Goal: Task Accomplishment & Management: Manage account settings

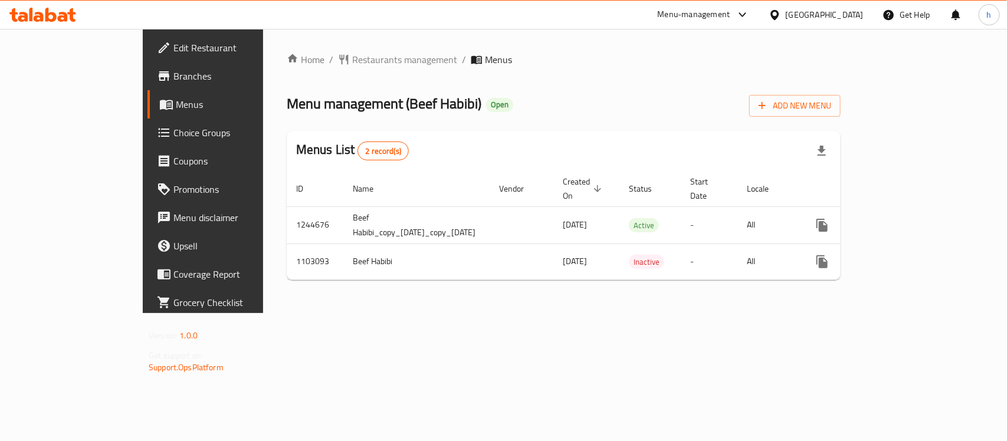
click at [851, 4] on div "[GEOGRAPHIC_DATA]" at bounding box center [816, 15] width 114 height 28
click at [846, 14] on div "[GEOGRAPHIC_DATA]" at bounding box center [824, 14] width 78 height 13
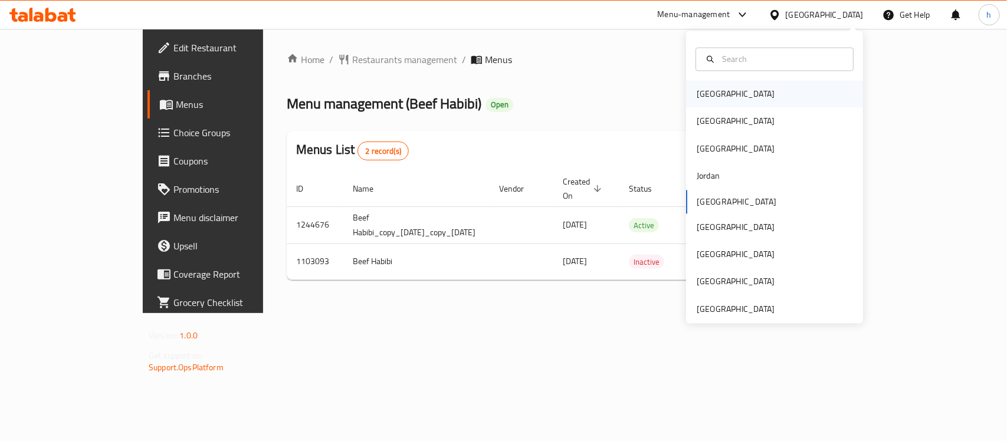
click at [738, 87] on div "[GEOGRAPHIC_DATA]" at bounding box center [774, 94] width 177 height 27
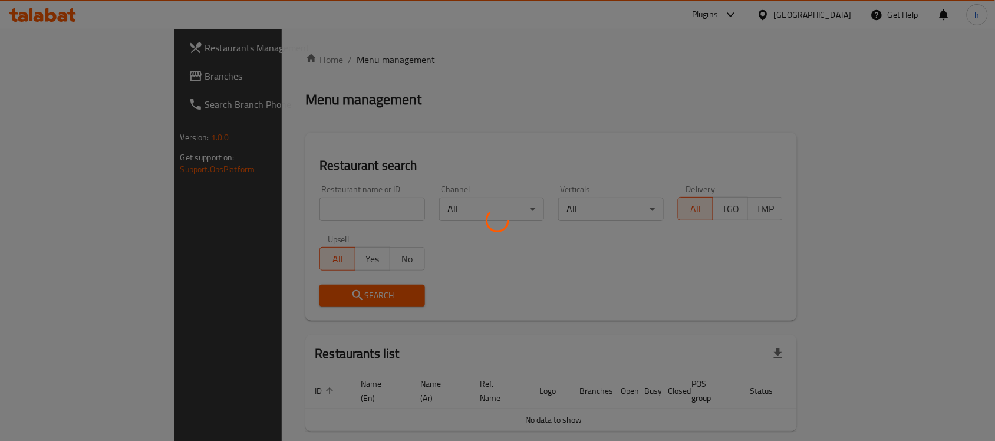
click at [49, 68] on div at bounding box center [497, 220] width 995 height 441
click at [45, 78] on div at bounding box center [497, 220] width 995 height 441
click at [48, 73] on div at bounding box center [497, 220] width 995 height 441
click at [49, 74] on div at bounding box center [497, 220] width 995 height 441
click at [52, 75] on div at bounding box center [497, 220] width 995 height 441
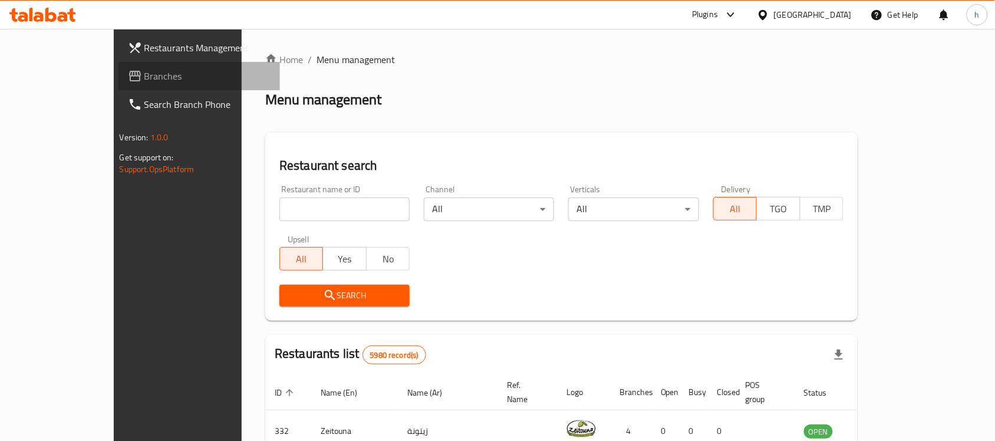
click at [144, 75] on span "Branches" at bounding box center [207, 76] width 126 height 14
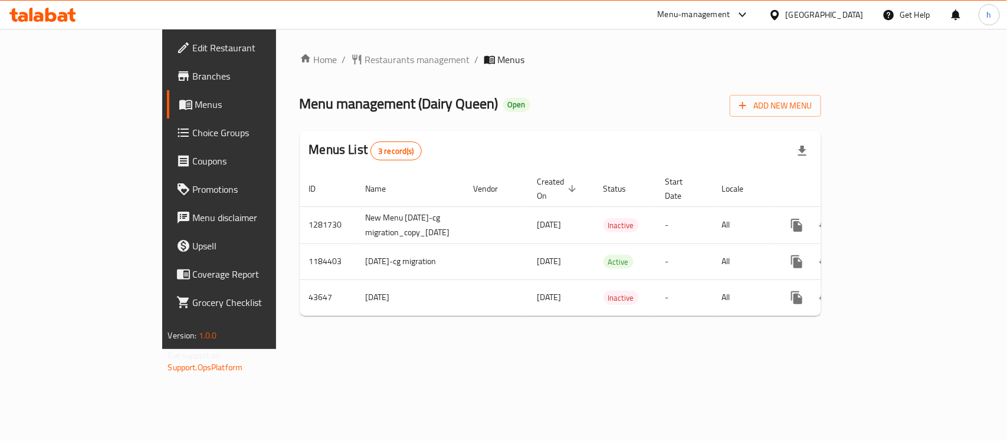
click at [839, 15] on div "Bahrain" at bounding box center [824, 14] width 78 height 13
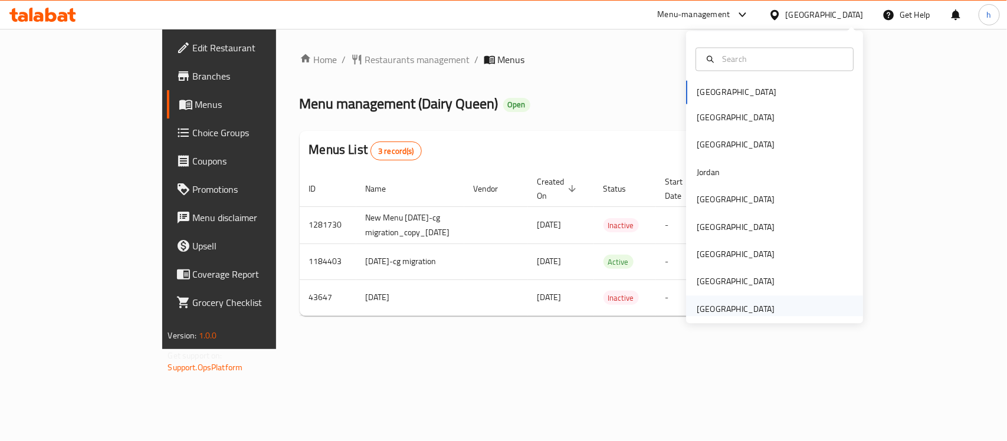
click at [724, 311] on div "[GEOGRAPHIC_DATA]" at bounding box center [735, 309] width 78 height 13
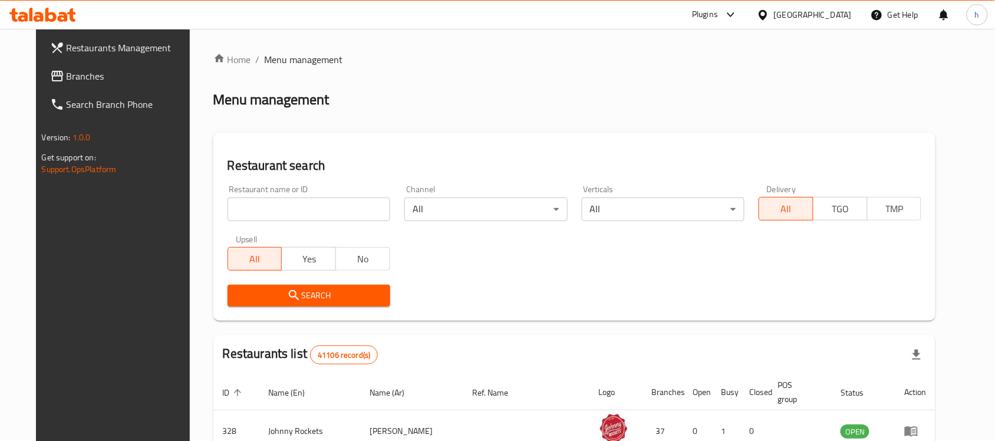
click at [67, 71] on span "Branches" at bounding box center [130, 76] width 126 height 14
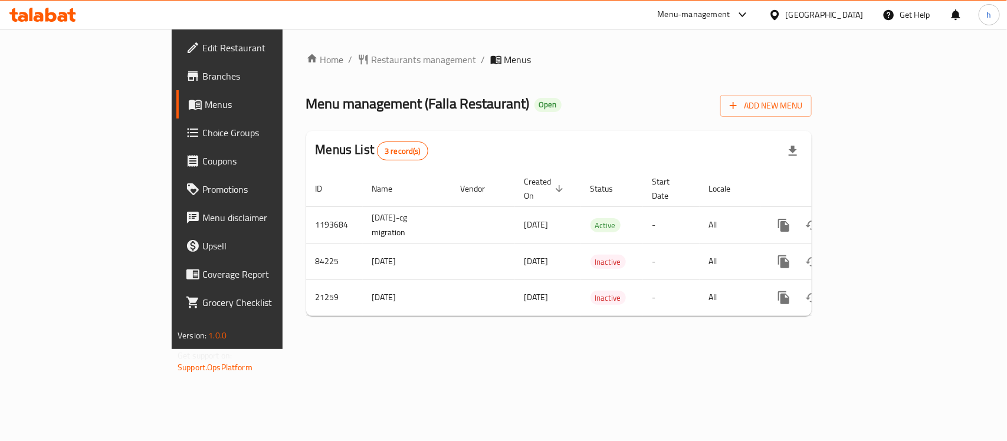
click at [797, 9] on div "United Arab Emirates" at bounding box center [824, 14] width 78 height 13
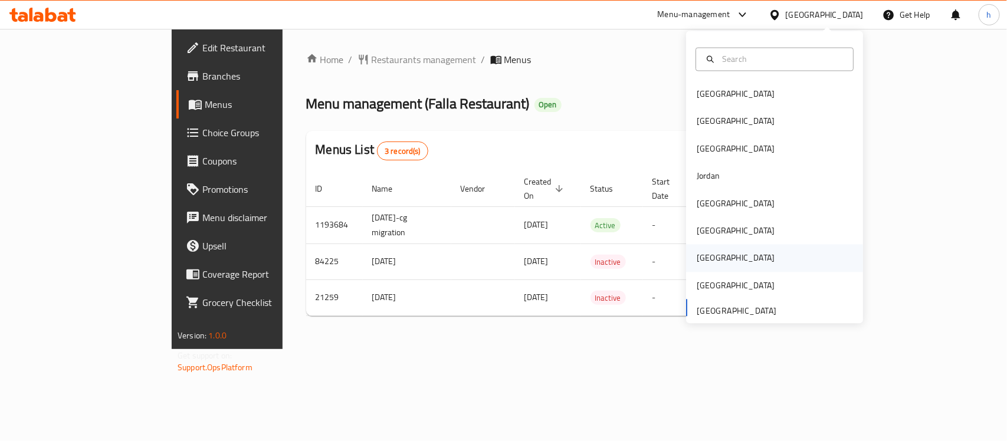
click at [706, 259] on div "[GEOGRAPHIC_DATA]" at bounding box center [735, 258] width 97 height 27
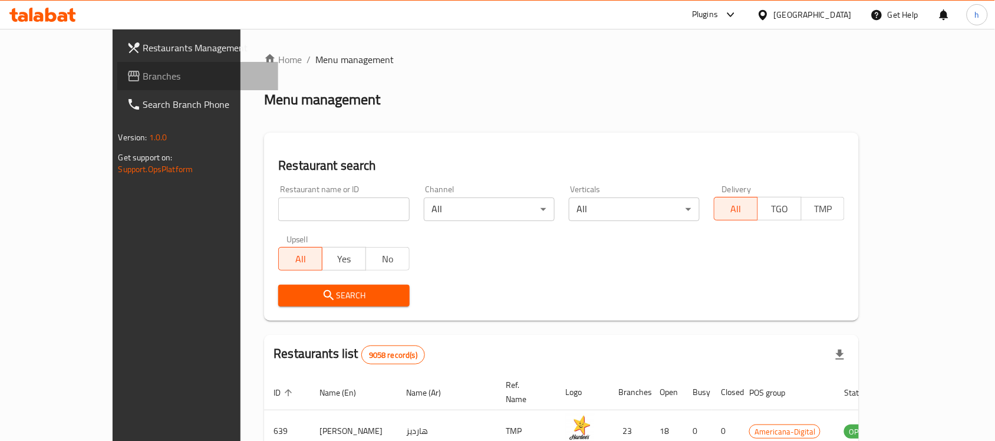
click at [143, 74] on span "Branches" at bounding box center [206, 76] width 126 height 14
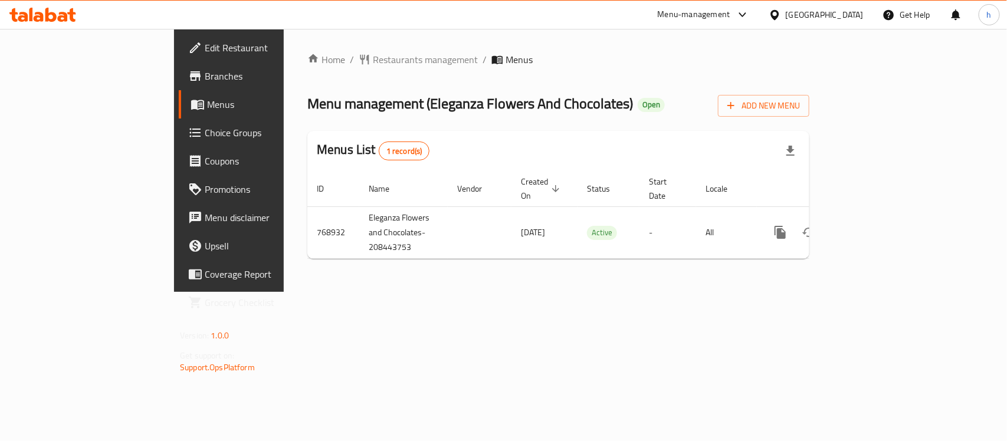
click at [376, 292] on div "Home / Restaurants management / Menus Menu management ( Eleganza Flowers And Ch…" at bounding box center [558, 160] width 549 height 263
